Goal: Task Accomplishment & Management: Manage account settings

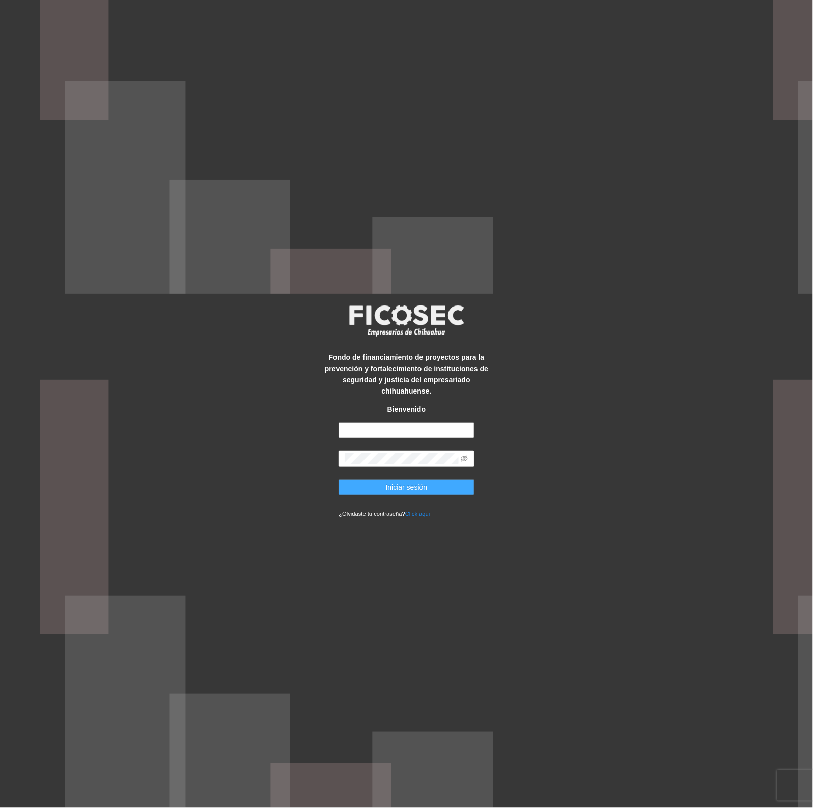
type input "**********"
click at [444, 485] on button "Iniciar sesión" at bounding box center [406, 487] width 135 height 16
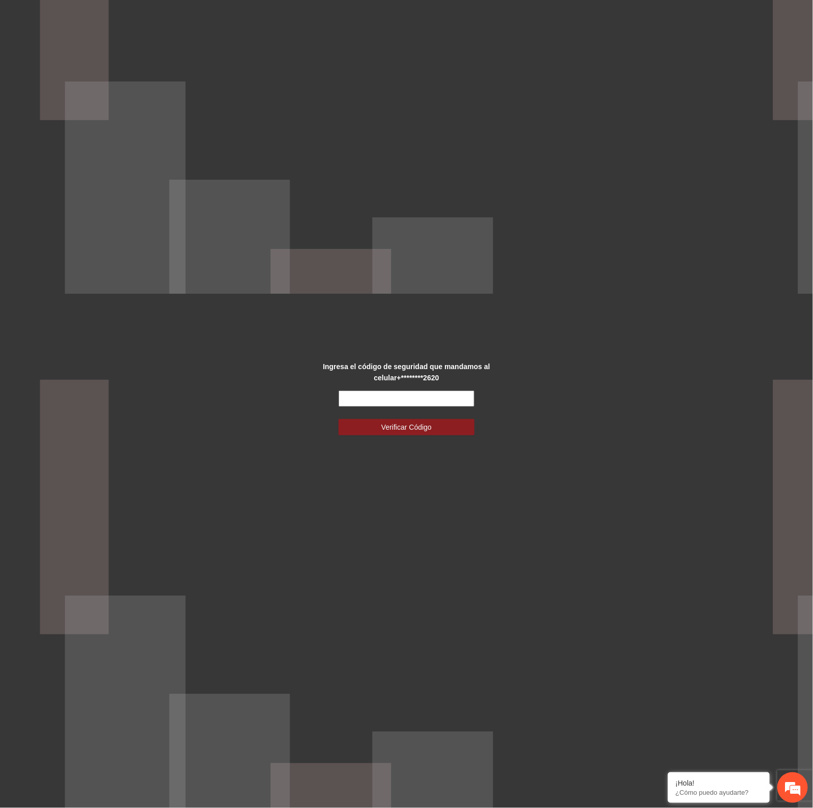
click at [442, 396] on input "text" at bounding box center [406, 399] width 135 height 16
type input "******"
click at [441, 428] on button "Verificar Código" at bounding box center [406, 427] width 135 height 16
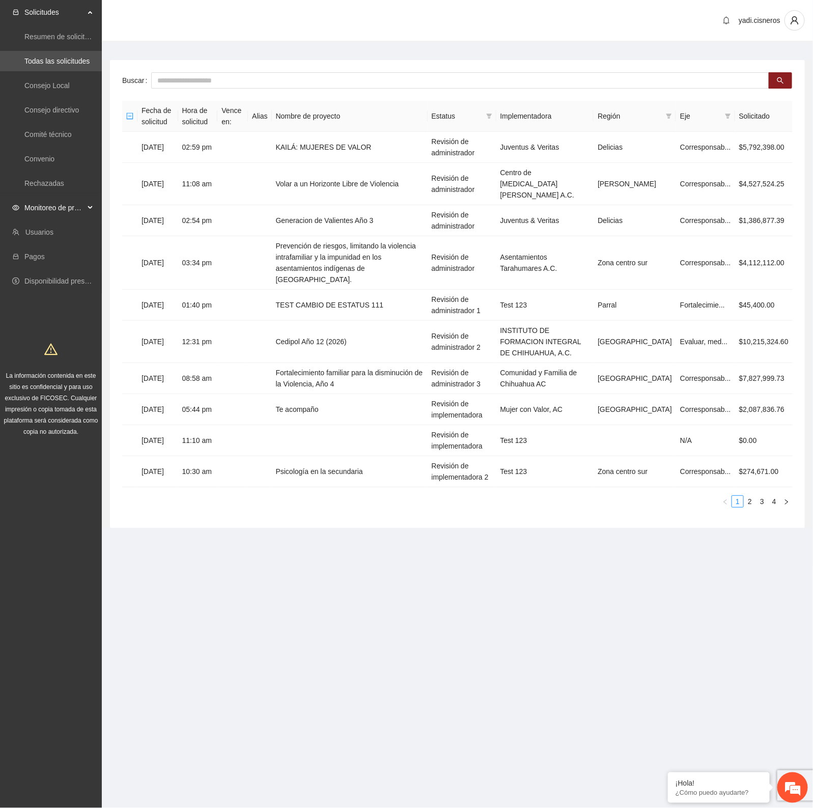
click at [61, 210] on span "Monitoreo de proyectos" at bounding box center [54, 208] width 60 height 20
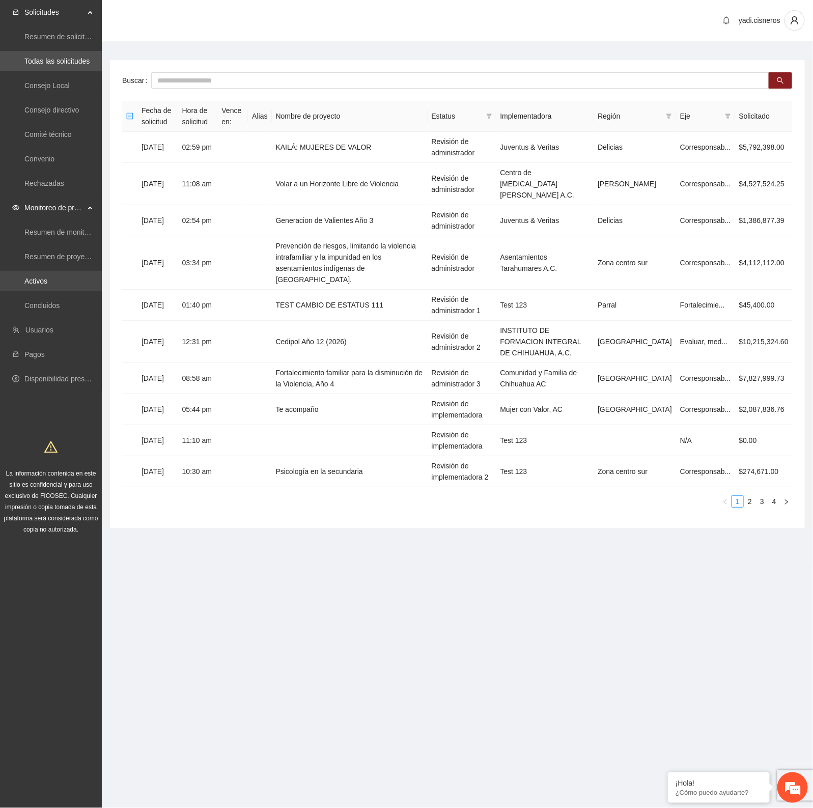
click at [41, 280] on link "Activos" at bounding box center [35, 281] width 23 height 8
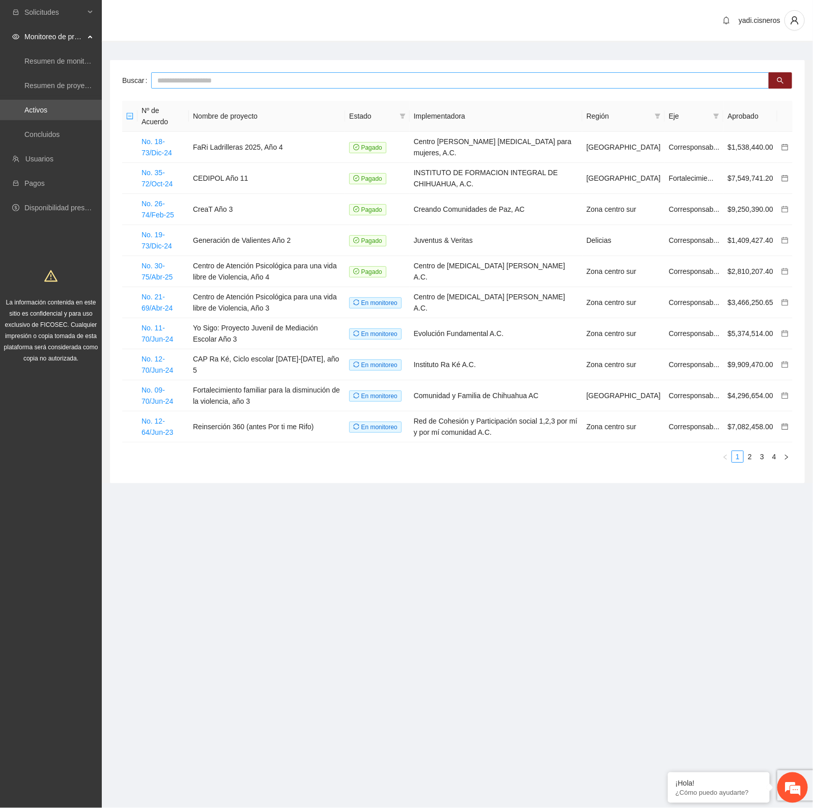
click at [282, 82] on input "text" at bounding box center [460, 80] width 618 height 16
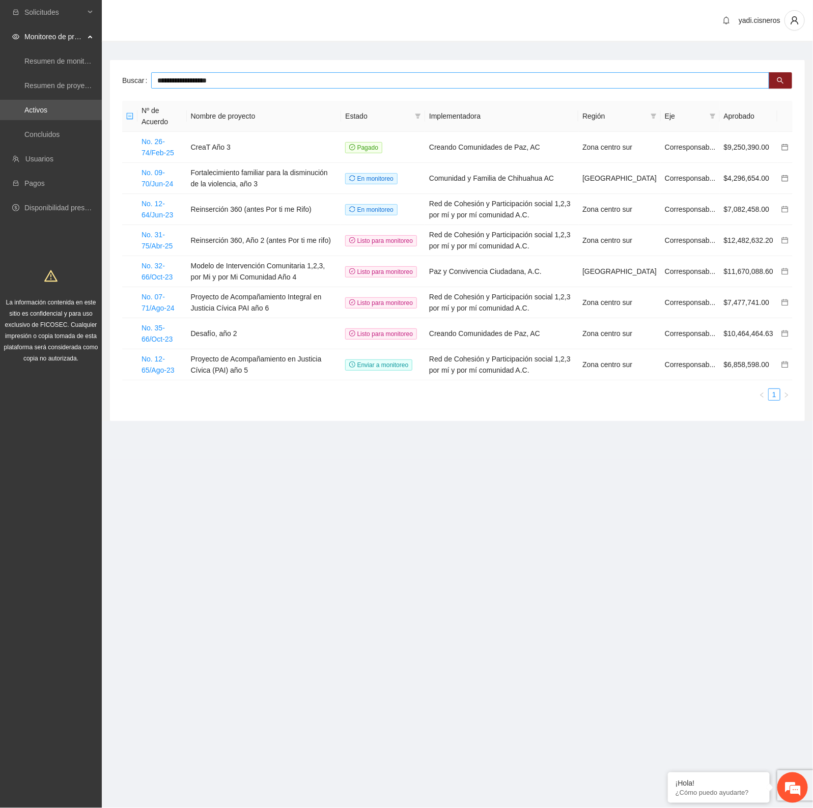
type input "**********"
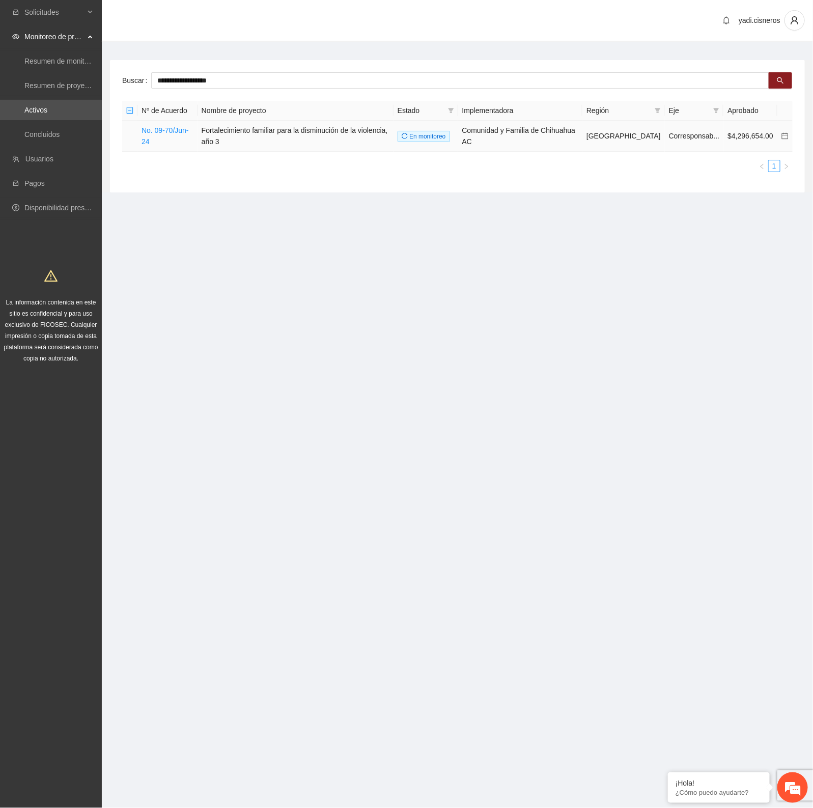
click at [187, 136] on td "No. 09-70/Jun-24" at bounding box center [167, 136] width 60 height 31
click at [171, 127] on link "No. 09-70/Jun-24" at bounding box center [165, 135] width 47 height 19
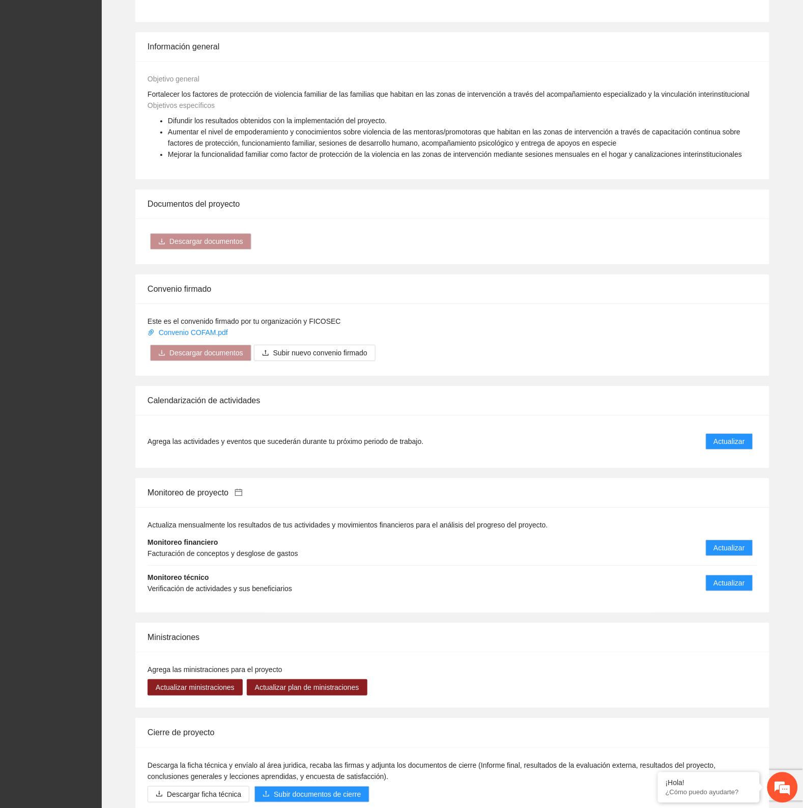
scroll to position [691, 0]
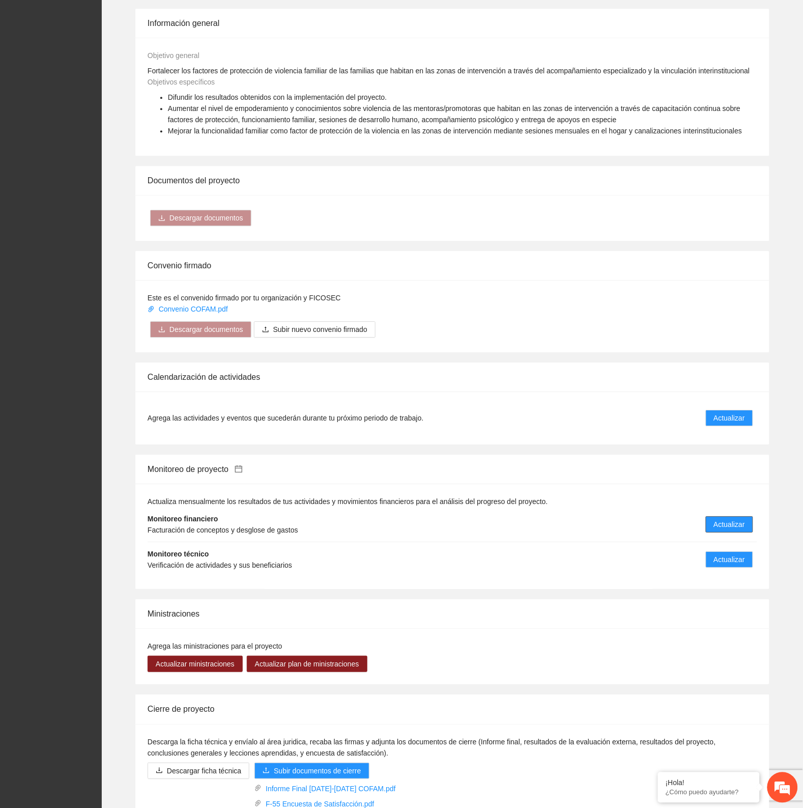
click at [737, 519] on span "Actualizar" at bounding box center [729, 524] width 31 height 11
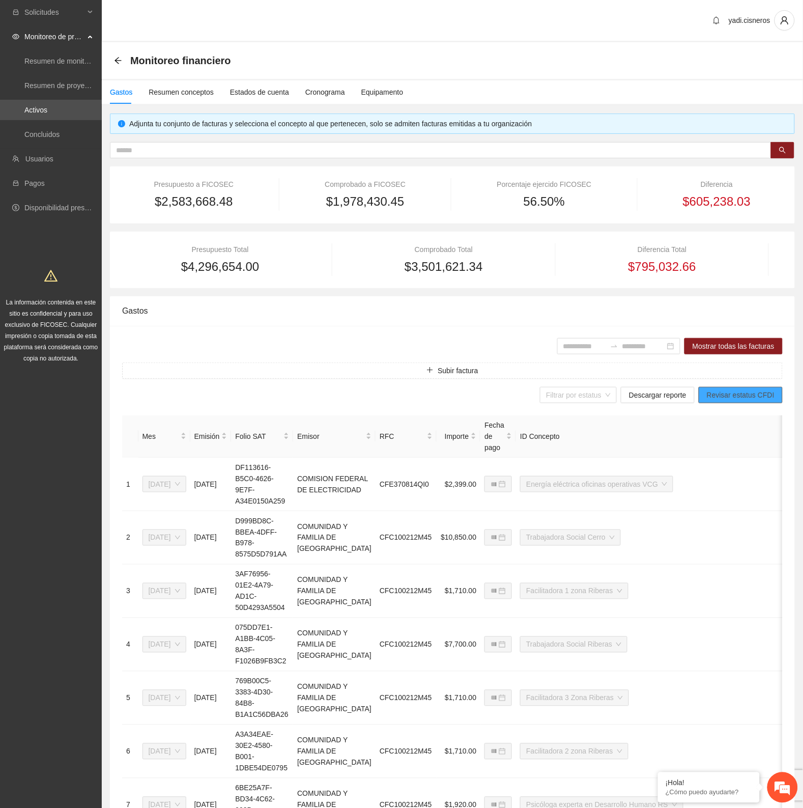
click at [768, 387] on button "Revisar estatus CFDI" at bounding box center [741, 395] width 84 height 16
click at [648, 169] on div "Presupuesto a FICOSEC $2,583,668.48 Comprobado a FICOSEC $1,978,430.45 Porcenta…" at bounding box center [452, 194] width 685 height 57
click at [604, 391] on input "search" at bounding box center [575, 394] width 58 height 15
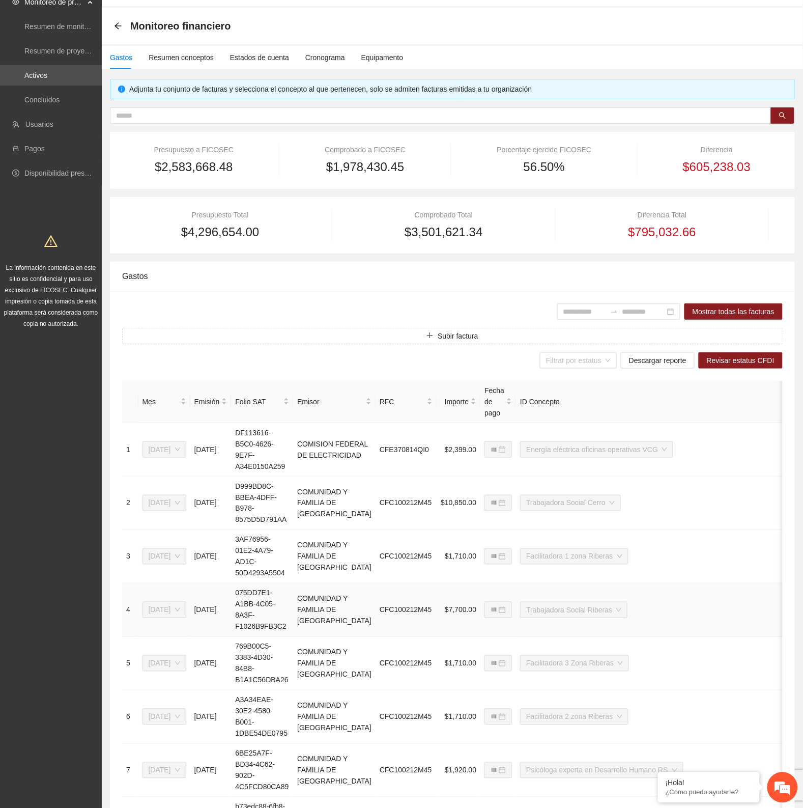
scroll to position [64, 0]
